Goal: Navigation & Orientation: Find specific page/section

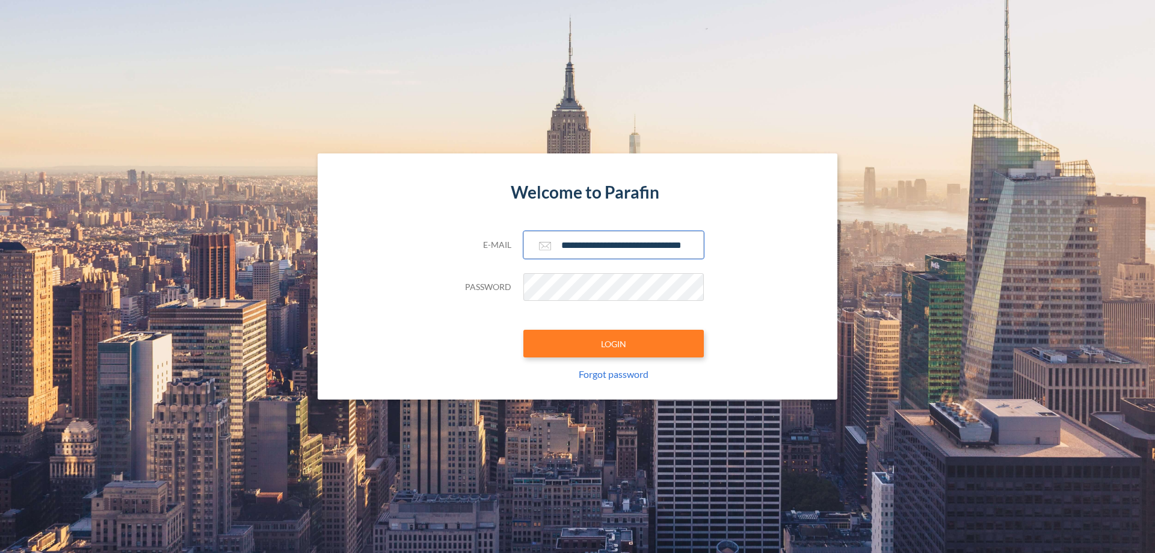
type input "**********"
click at [614, 343] on button "LOGIN" at bounding box center [613, 344] width 180 height 28
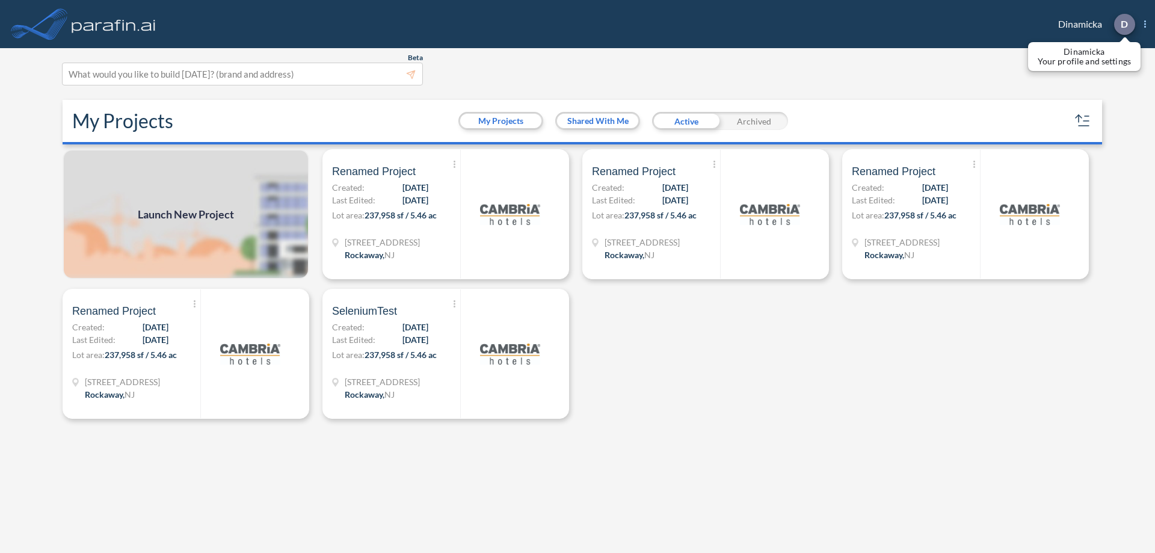
click at [1124, 24] on p "D" at bounding box center [1124, 24] width 7 height 11
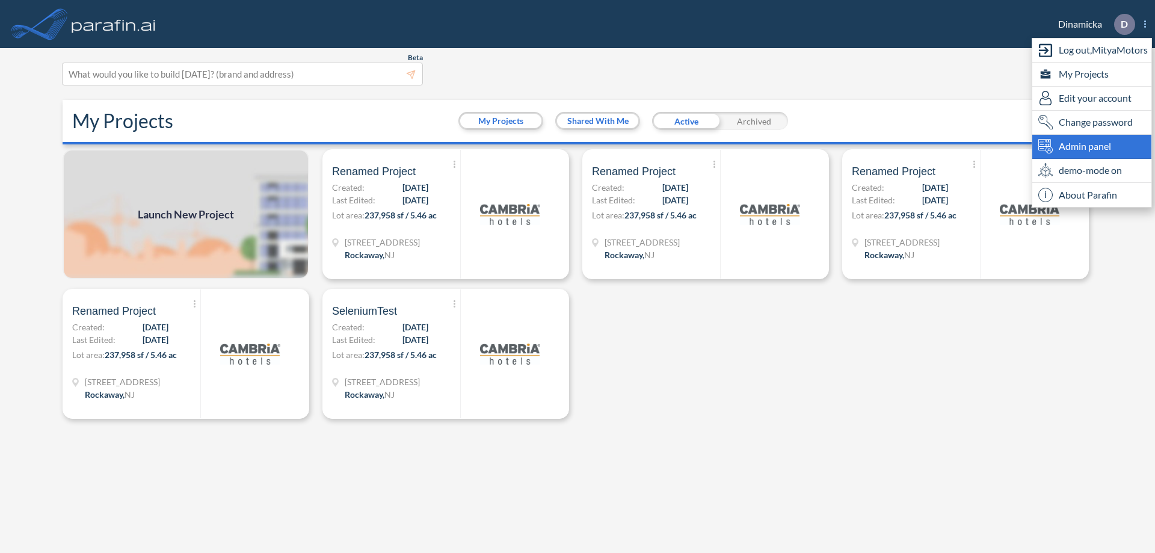
click at [1092, 146] on span "Admin panel" at bounding box center [1085, 146] width 52 height 14
